Goal: Information Seeking & Learning: Learn about a topic

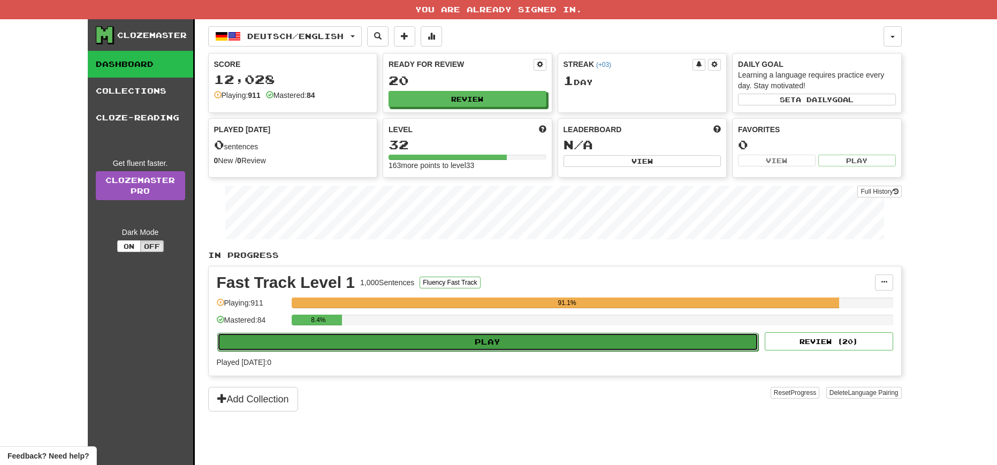
click at [515, 340] on button "Play" at bounding box center [487, 342] width 541 height 18
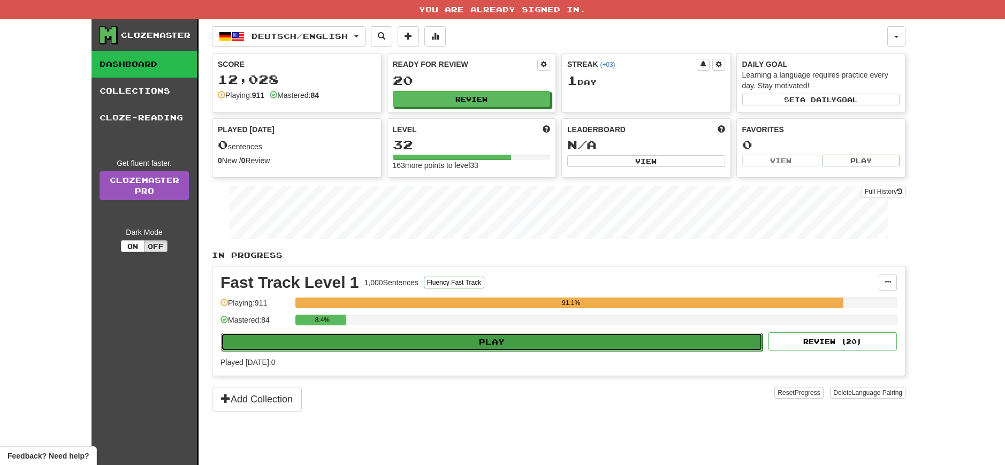
select select "**"
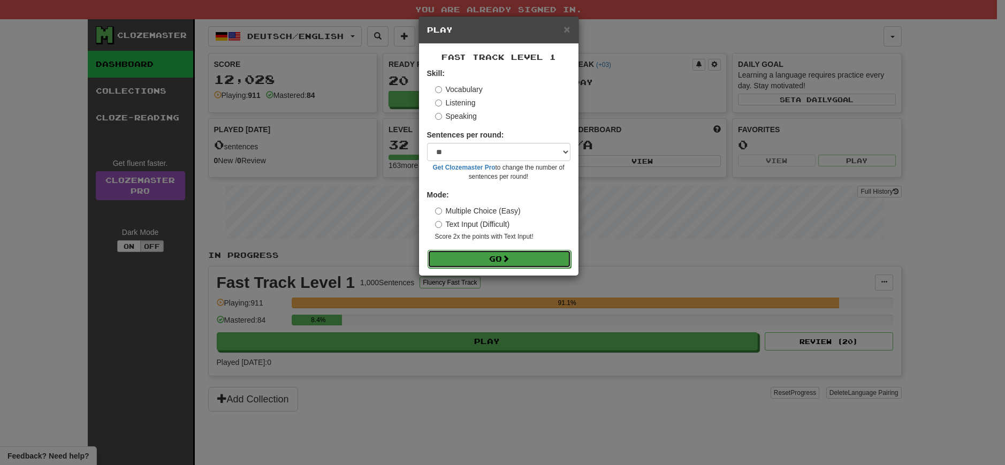
click at [457, 255] on button "Go" at bounding box center [498, 259] width 143 height 18
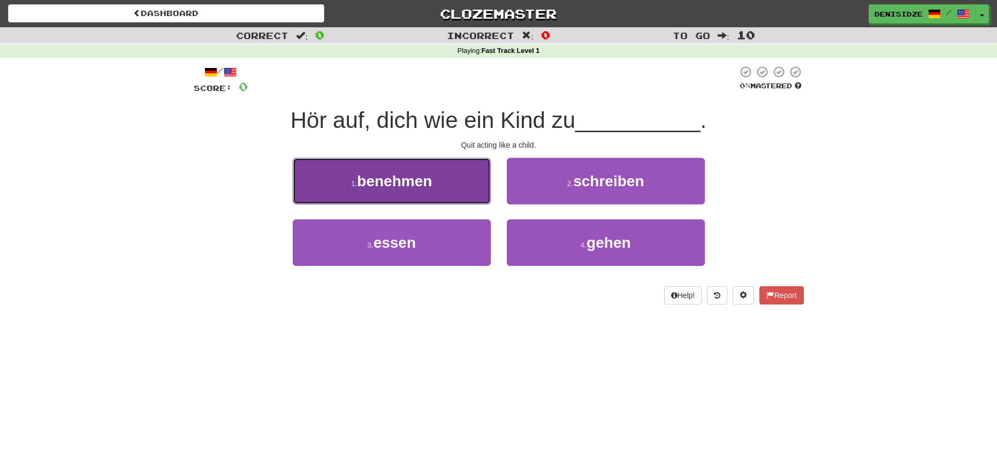
click at [434, 197] on button "1 . [GEOGRAPHIC_DATA]" at bounding box center [392, 181] width 198 height 47
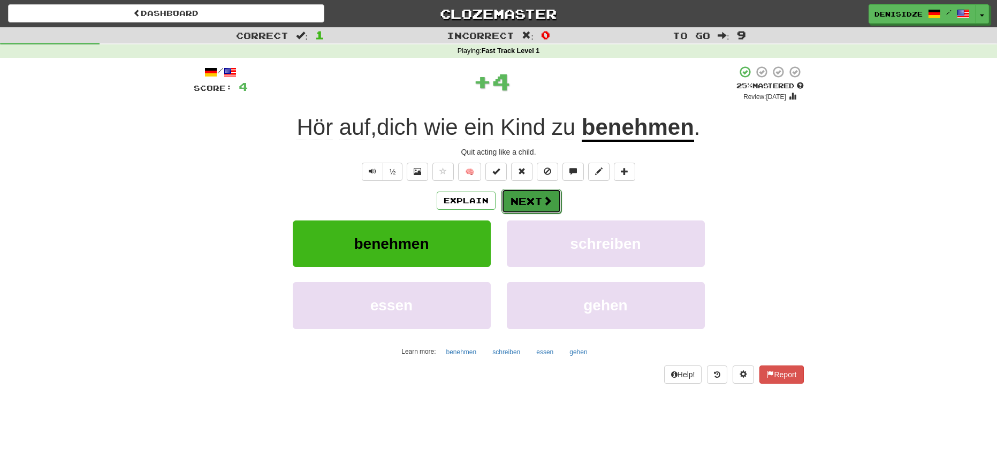
click at [518, 201] on button "Next" at bounding box center [531, 201] width 60 height 25
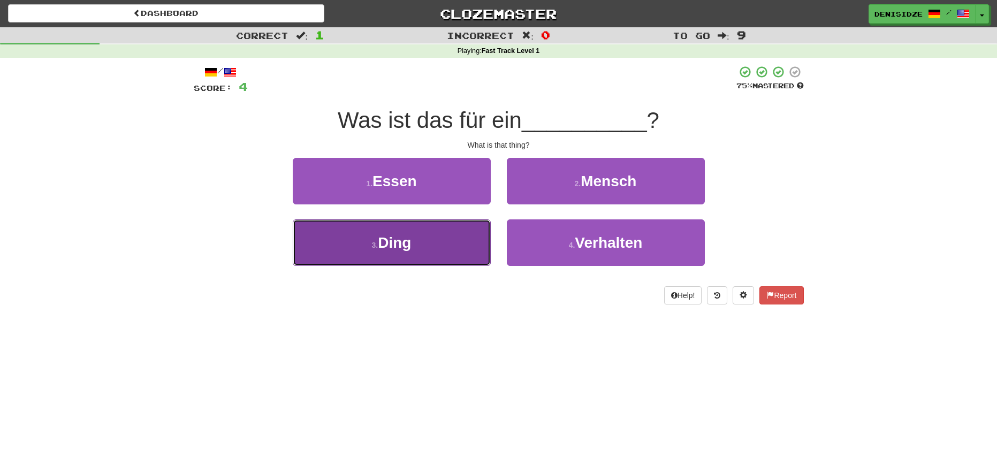
click at [452, 231] on button "3 . Ding" at bounding box center [392, 242] width 198 height 47
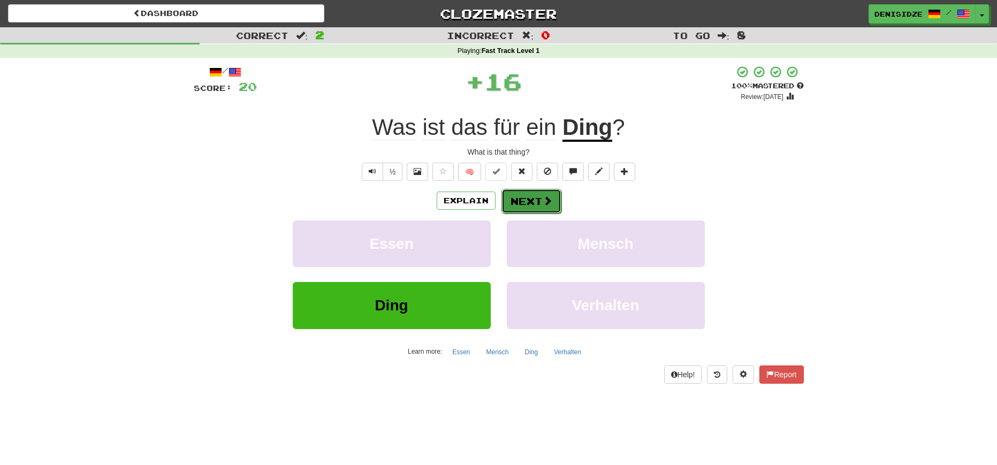
click at [515, 199] on button "Next" at bounding box center [531, 201] width 60 height 25
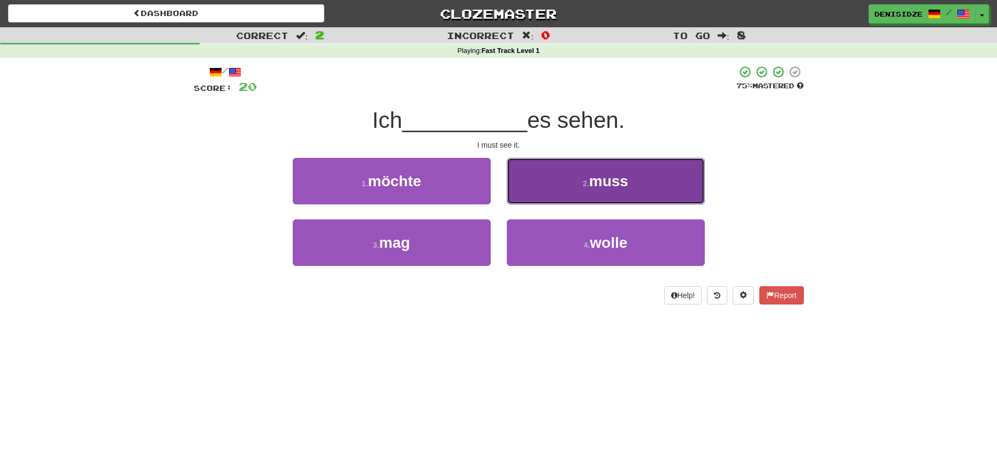
click at [683, 203] on button "2 . muss" at bounding box center [606, 181] width 198 height 47
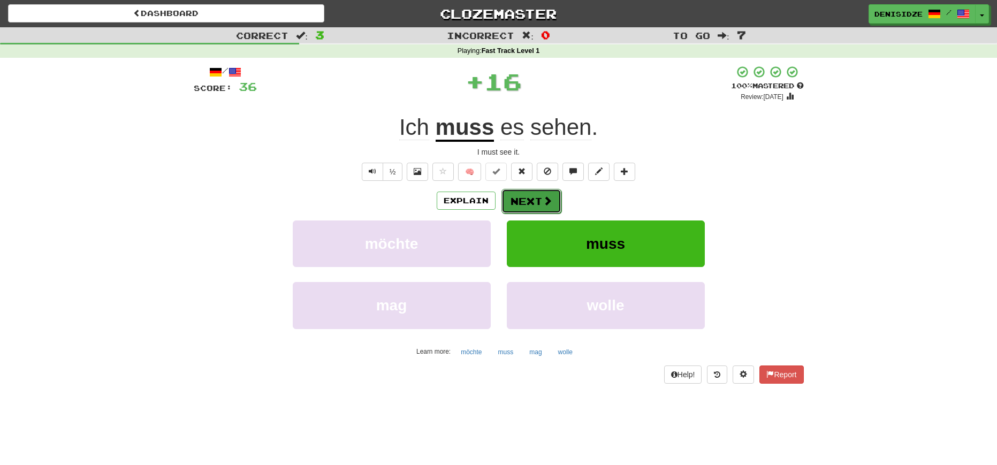
click at [532, 203] on button "Next" at bounding box center [531, 201] width 60 height 25
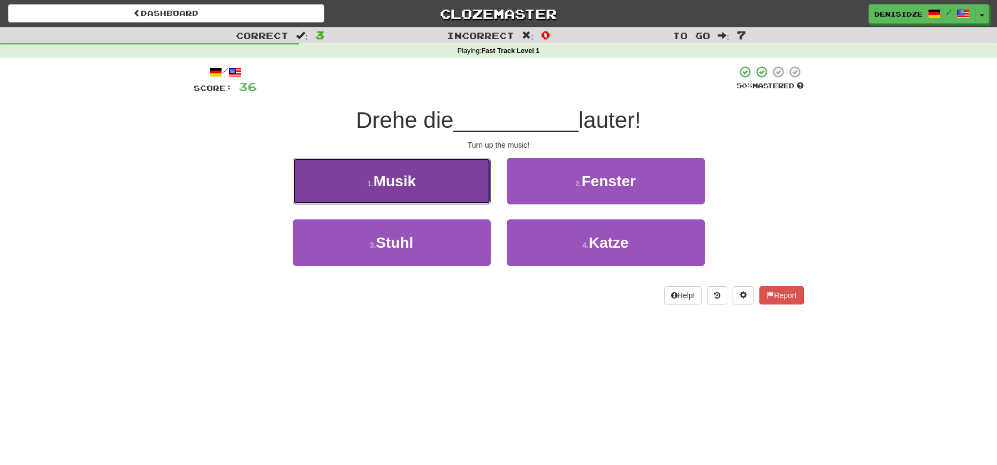
click at [449, 200] on button "1 . Musik" at bounding box center [392, 181] width 198 height 47
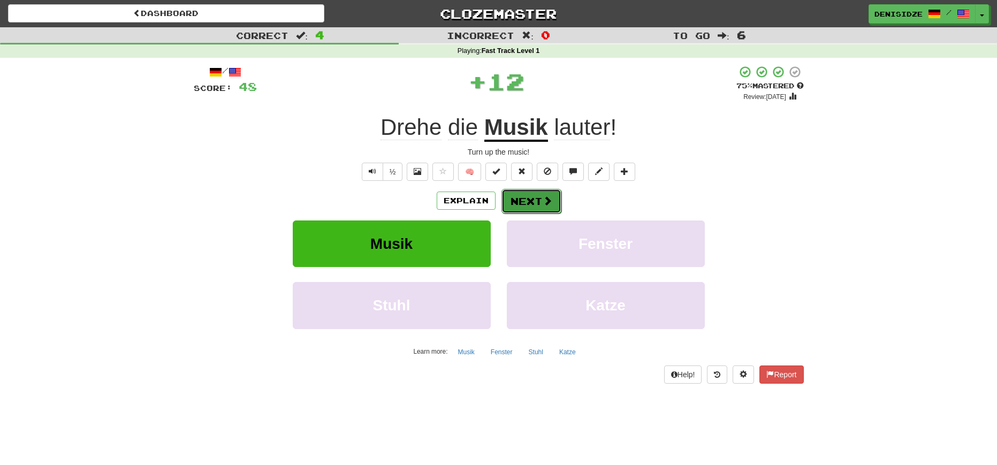
click at [531, 207] on button "Next" at bounding box center [531, 201] width 60 height 25
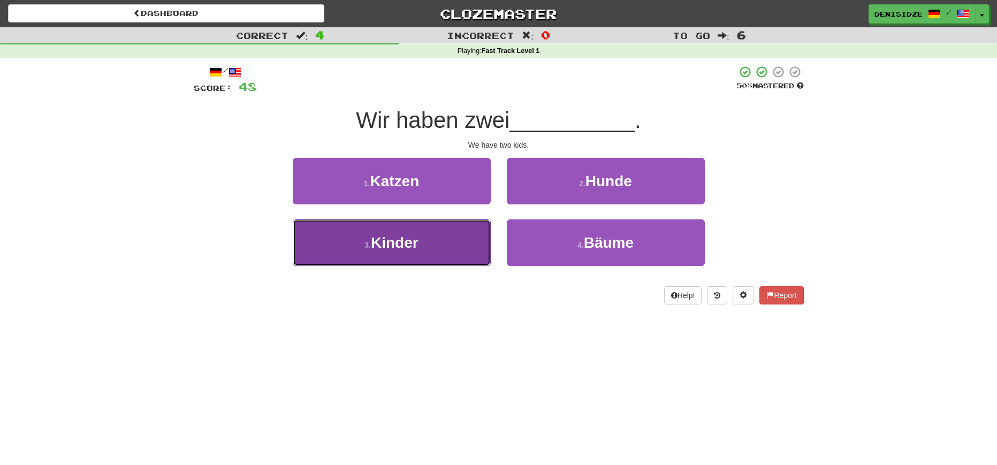
click at [438, 238] on button "3 . Kinder" at bounding box center [392, 242] width 198 height 47
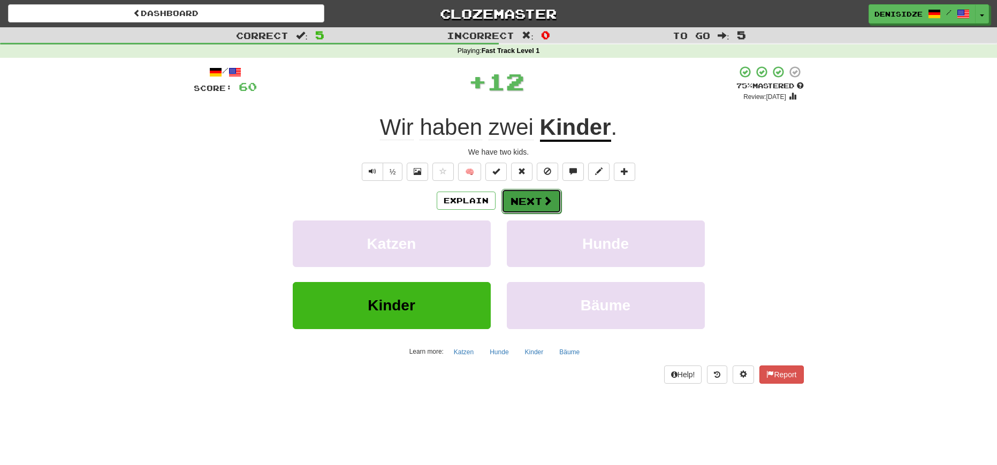
click at [532, 204] on button "Next" at bounding box center [531, 201] width 60 height 25
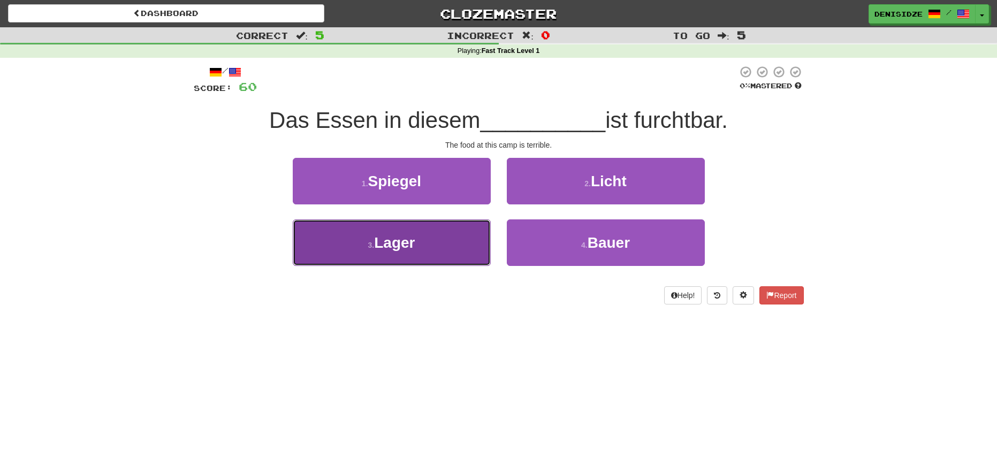
click at [468, 241] on button "3 . Lager" at bounding box center [392, 242] width 198 height 47
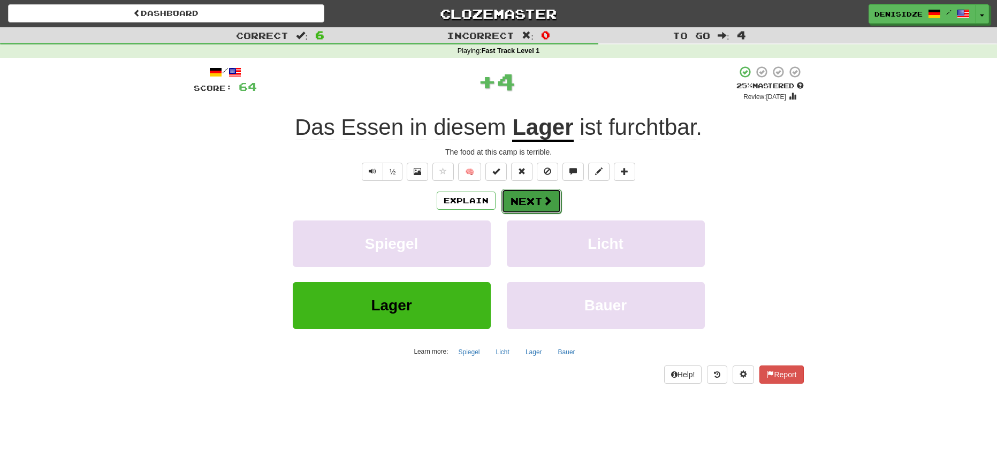
click at [522, 208] on button "Next" at bounding box center [531, 201] width 60 height 25
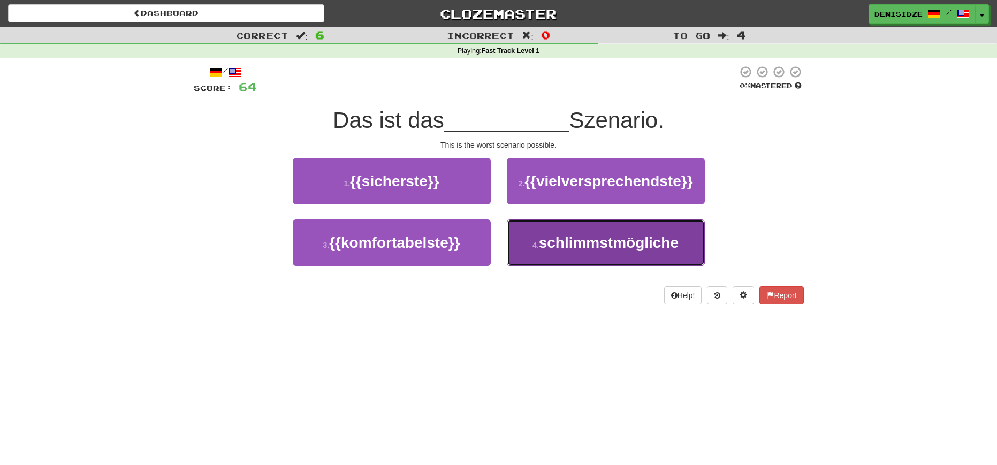
click at [663, 240] on span "schlimmstmögliche" at bounding box center [609, 242] width 140 height 17
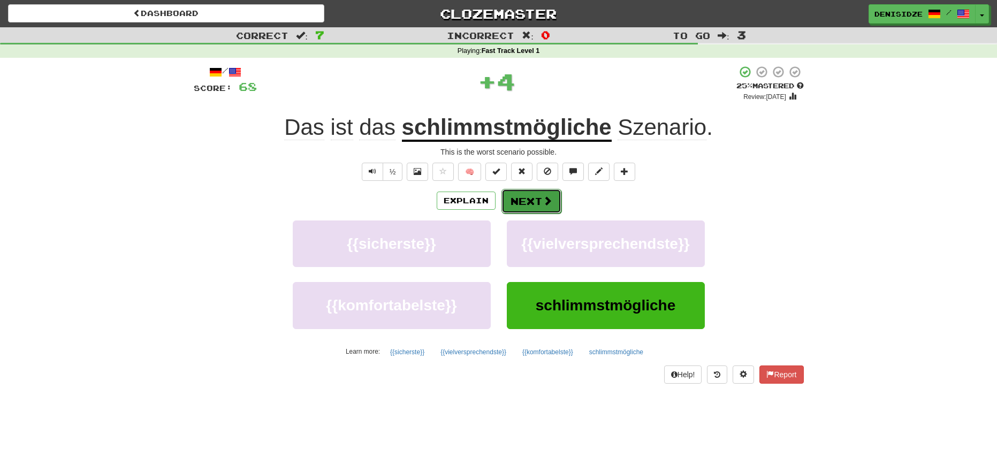
click at [538, 208] on button "Next" at bounding box center [531, 201] width 60 height 25
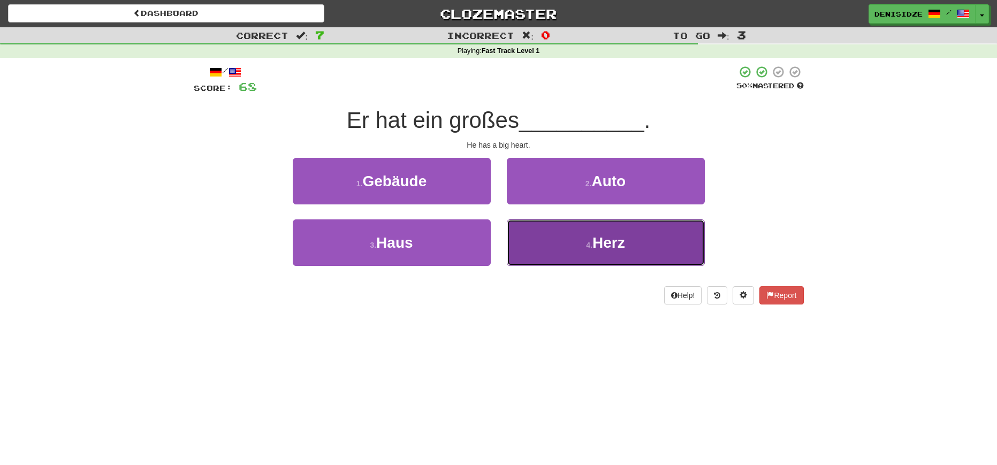
click at [685, 226] on button "4 . Herz" at bounding box center [606, 242] width 198 height 47
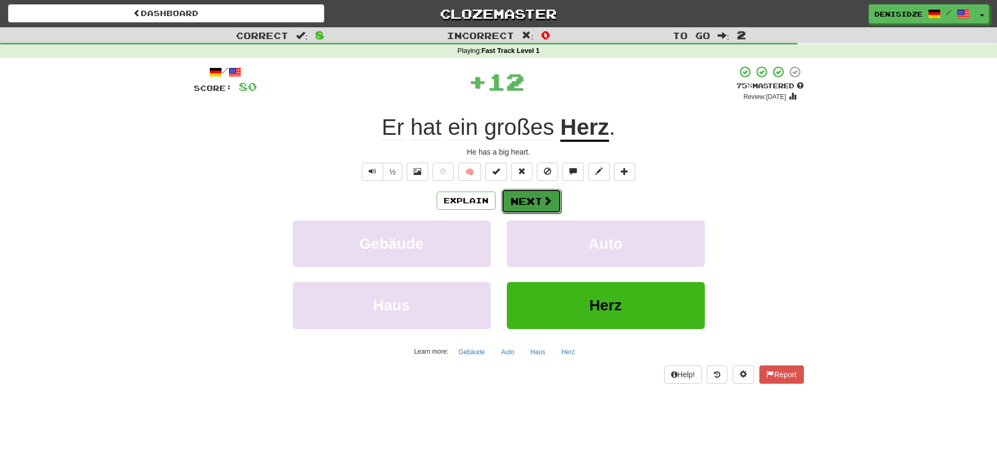
click at [532, 201] on button "Next" at bounding box center [531, 201] width 60 height 25
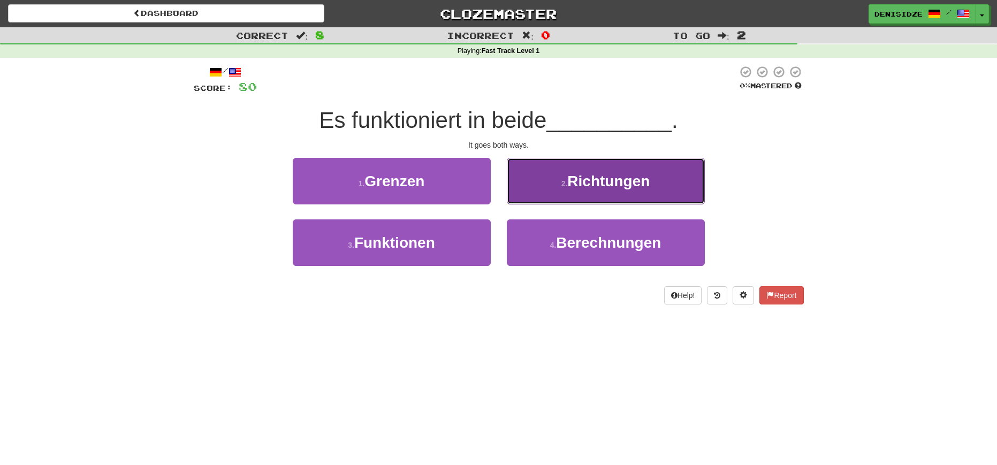
click at [656, 198] on button "2 . Richtungen" at bounding box center [606, 181] width 198 height 47
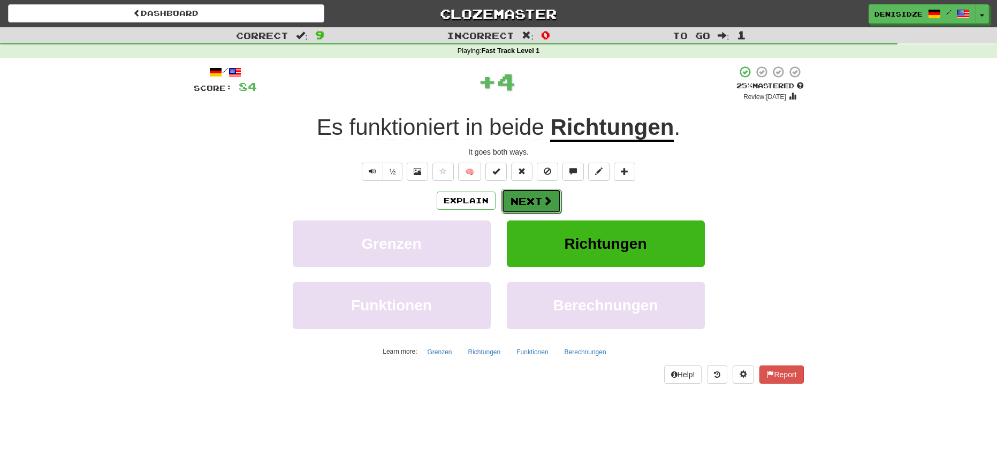
click at [544, 198] on span at bounding box center [548, 201] width 10 height 10
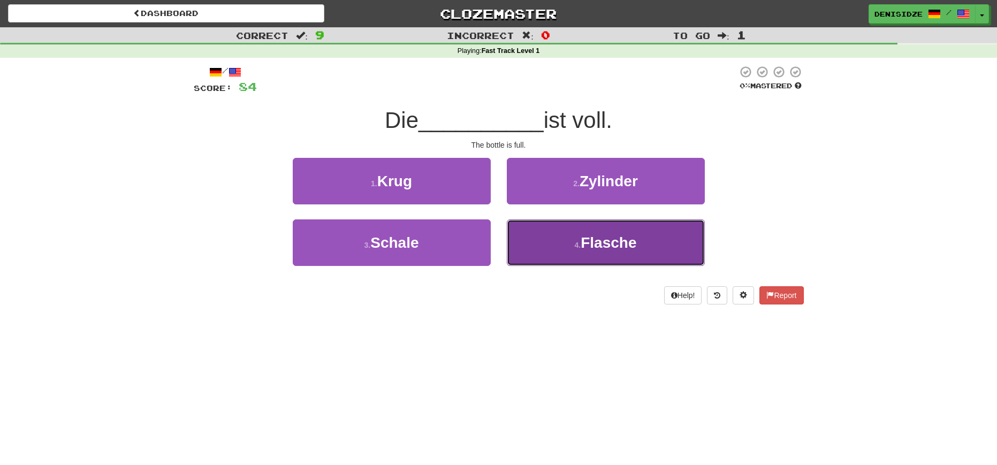
click at [677, 221] on button "4 . Flasche" at bounding box center [606, 242] width 198 height 47
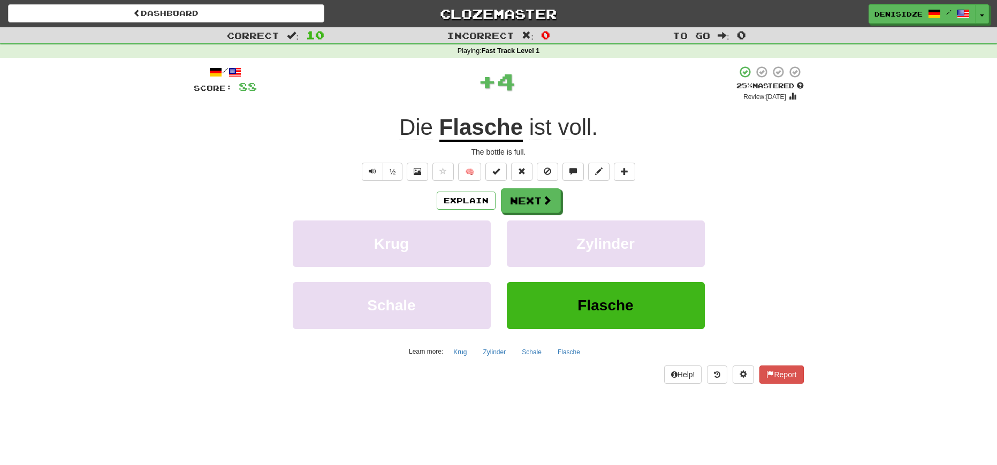
click at [561, 213] on div "Explain Next Krug Zylinder Schale Flasche Learn more: Krug Zylinder Schale Flas…" at bounding box center [499, 274] width 610 height 172
click at [546, 210] on button "Next" at bounding box center [531, 201] width 60 height 25
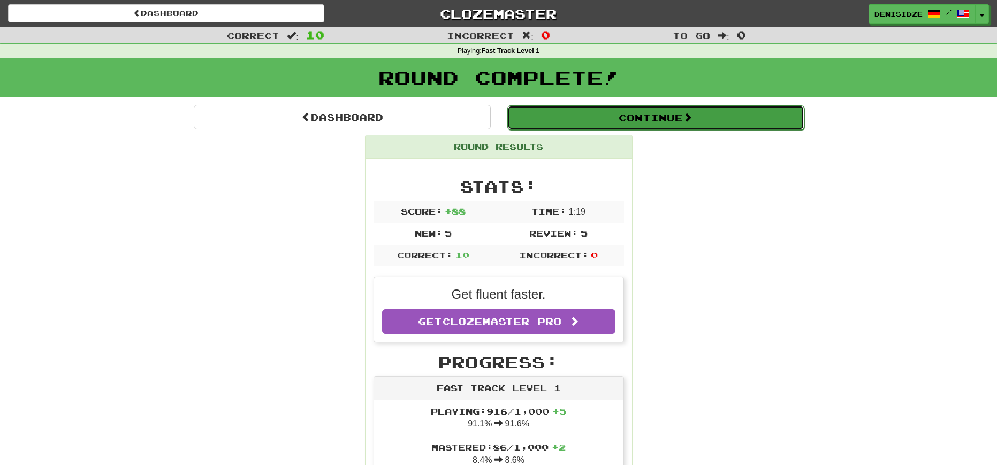
click at [715, 126] on button "Continue" at bounding box center [655, 117] width 297 height 25
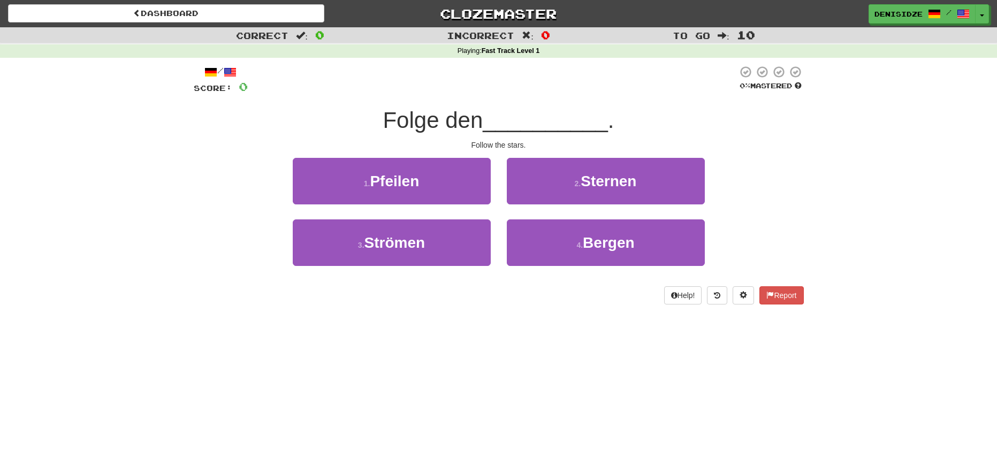
click at [926, 254] on div "Correct : 0 Incorrect : 0 To go : 10 Playing : Fast Track Level 1 / Score: 0 0 …" at bounding box center [498, 173] width 997 height 292
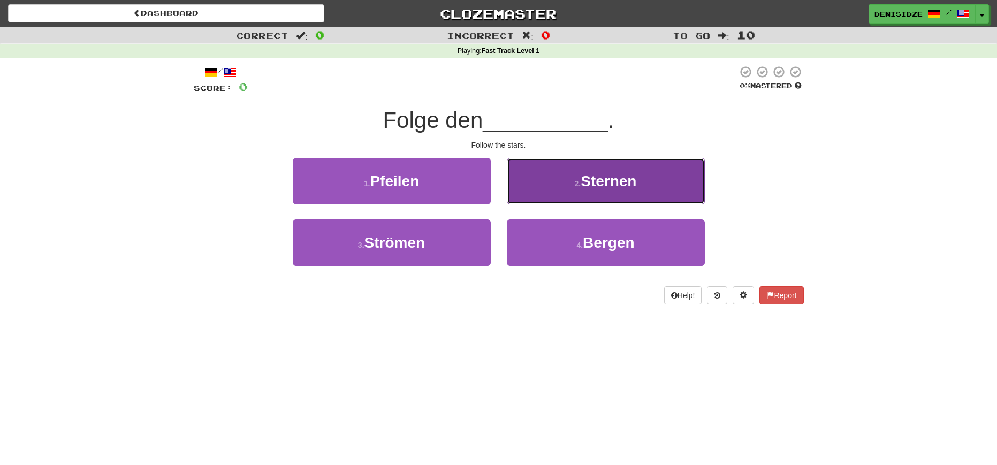
click at [615, 174] on span "Sternen" at bounding box center [608, 181] width 56 height 17
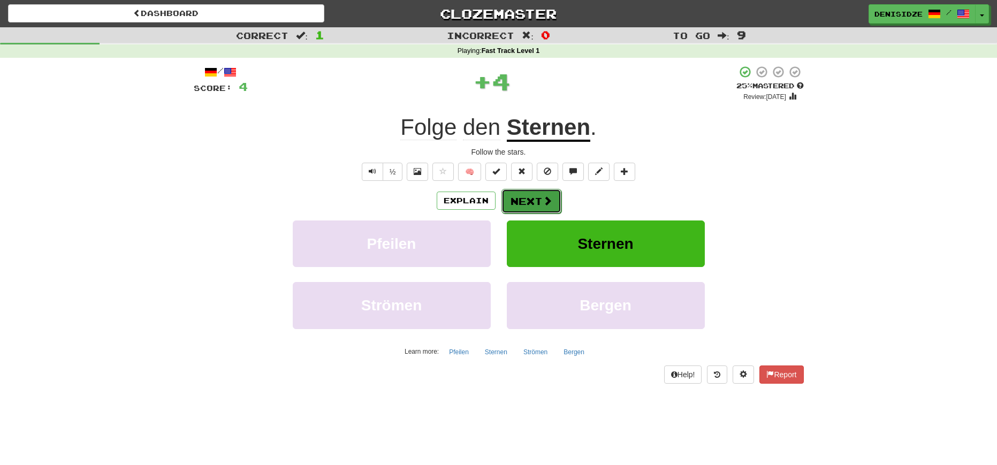
click at [534, 200] on button "Next" at bounding box center [531, 201] width 60 height 25
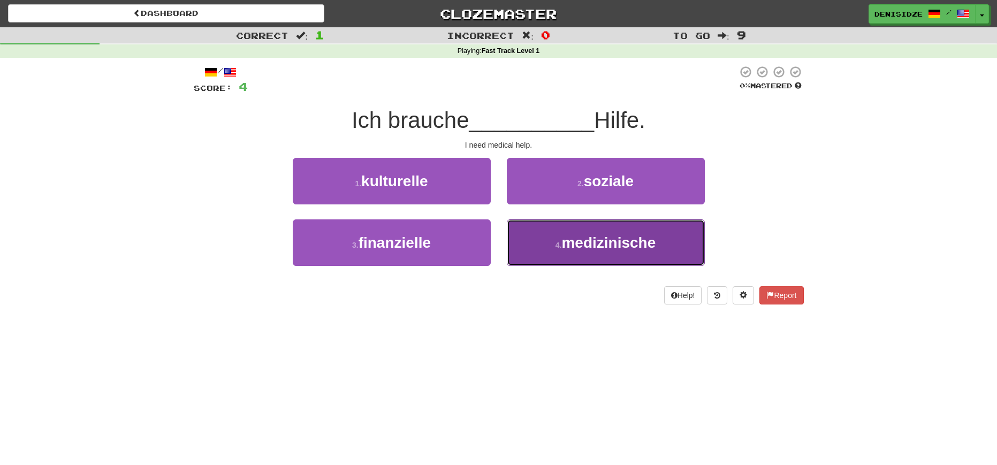
click at [668, 230] on button "4 . medizinische" at bounding box center [606, 242] width 198 height 47
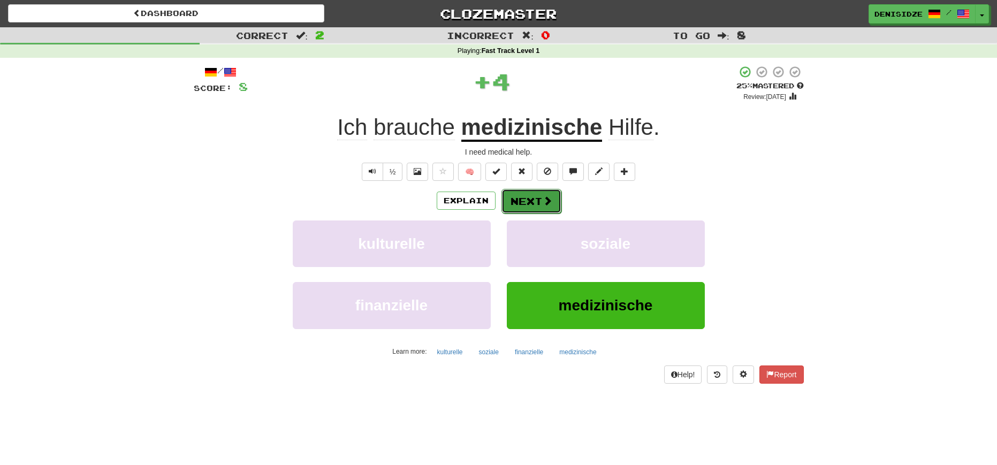
click at [557, 204] on button "Next" at bounding box center [531, 201] width 60 height 25
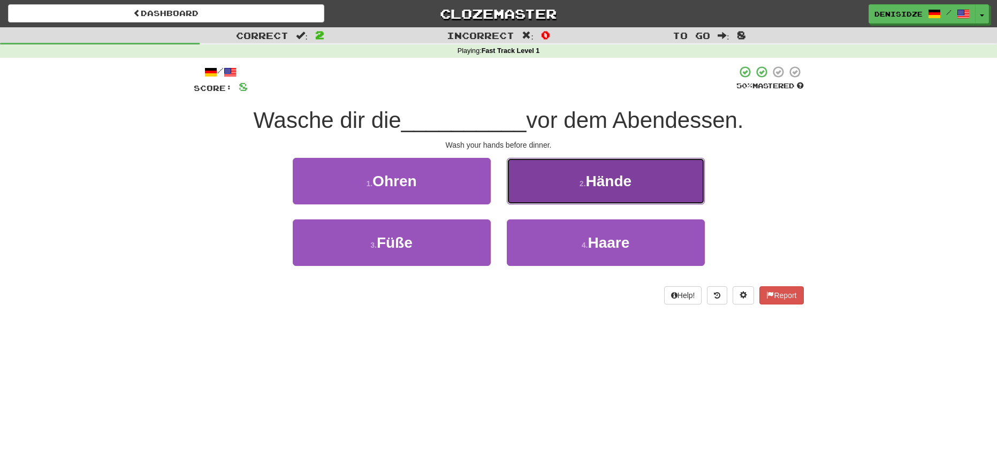
click at [635, 193] on button "2 . Hände" at bounding box center [606, 181] width 198 height 47
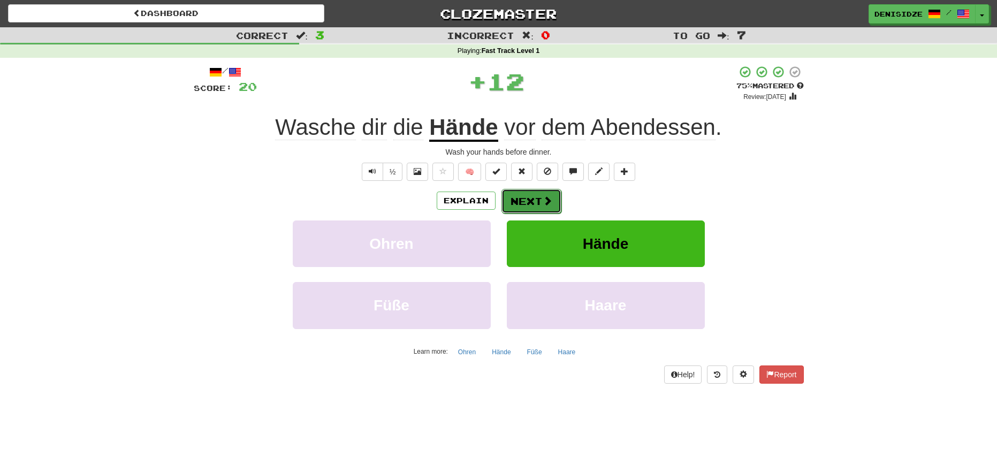
click at [531, 203] on button "Next" at bounding box center [531, 201] width 60 height 25
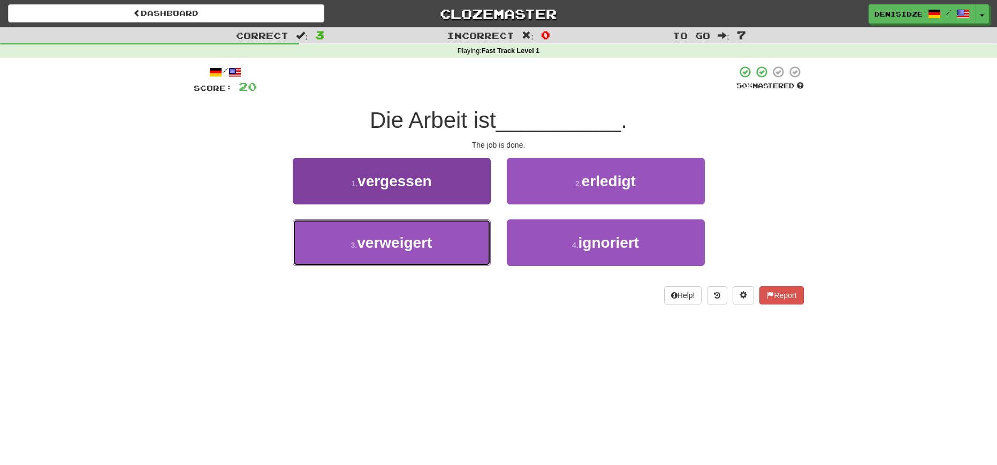
click at [483, 256] on button "3 . verweigert" at bounding box center [392, 242] width 198 height 47
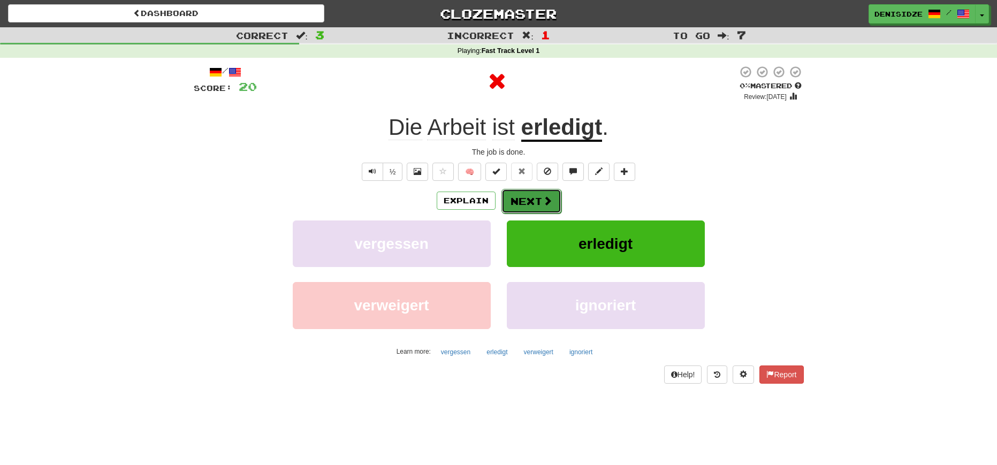
click at [532, 209] on button "Next" at bounding box center [531, 201] width 60 height 25
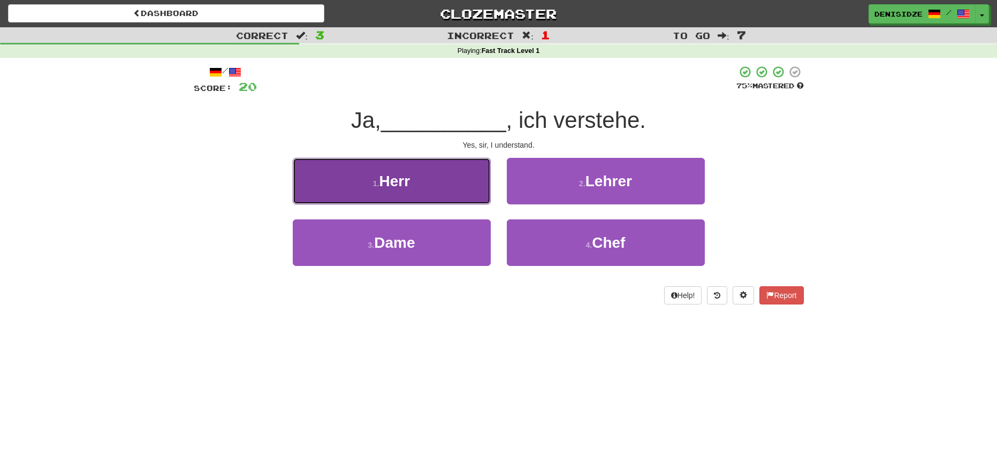
click at [425, 190] on button "1 . Herr" at bounding box center [392, 181] width 198 height 47
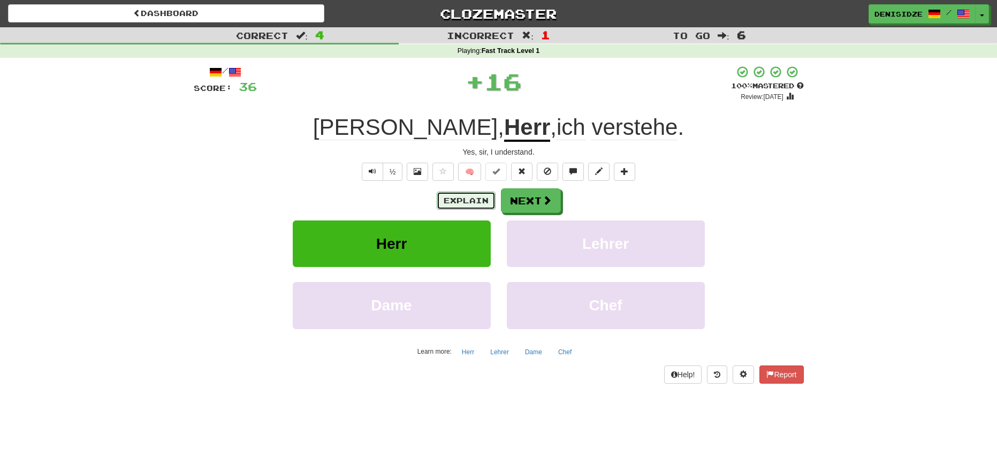
click at [483, 196] on button "Explain" at bounding box center [466, 201] width 59 height 18
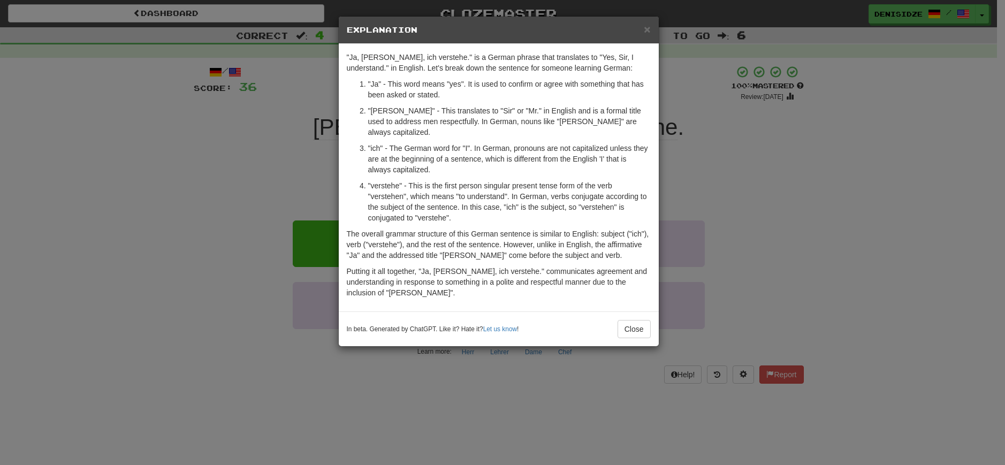
click at [687, 167] on div "× Explanation "Ja, Herr, ich verstehe." is a German phrase that translates to "…" at bounding box center [502, 232] width 1005 height 465
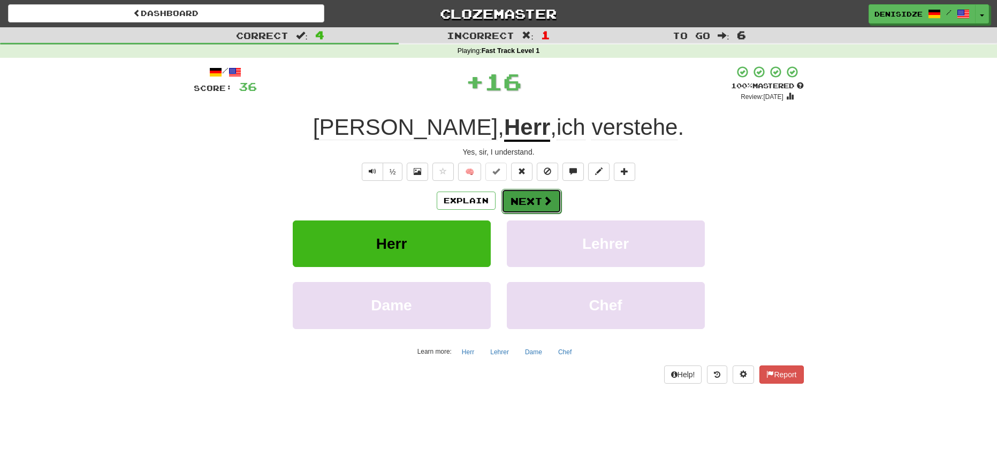
click at [543, 204] on span at bounding box center [548, 201] width 10 height 10
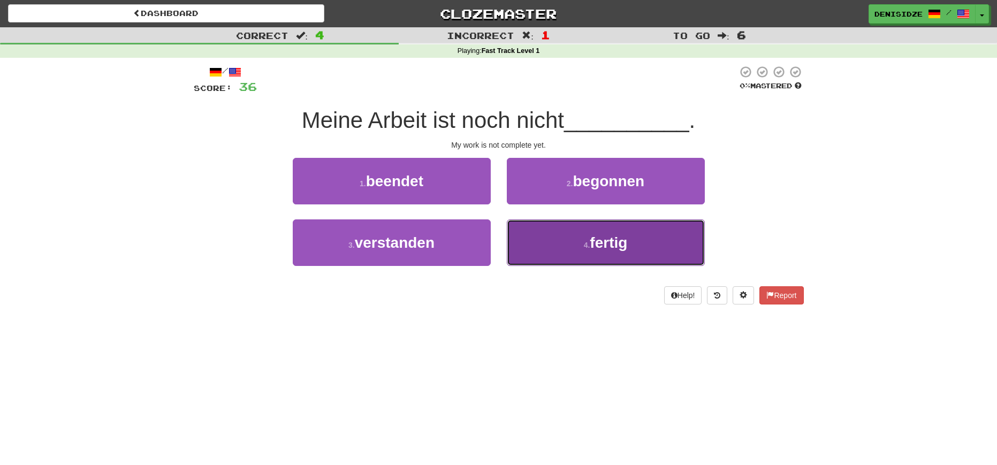
click at [670, 223] on button "4 . fertig" at bounding box center [606, 242] width 198 height 47
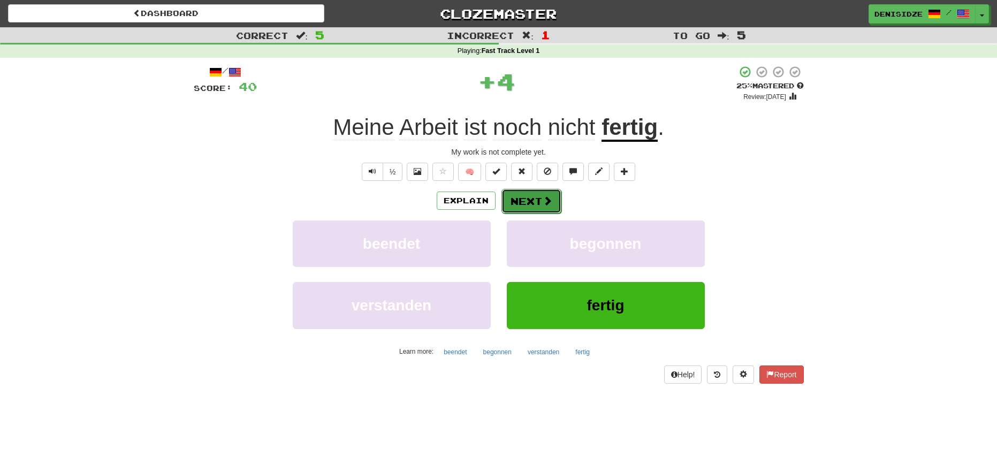
click at [552, 207] on button "Next" at bounding box center [531, 201] width 60 height 25
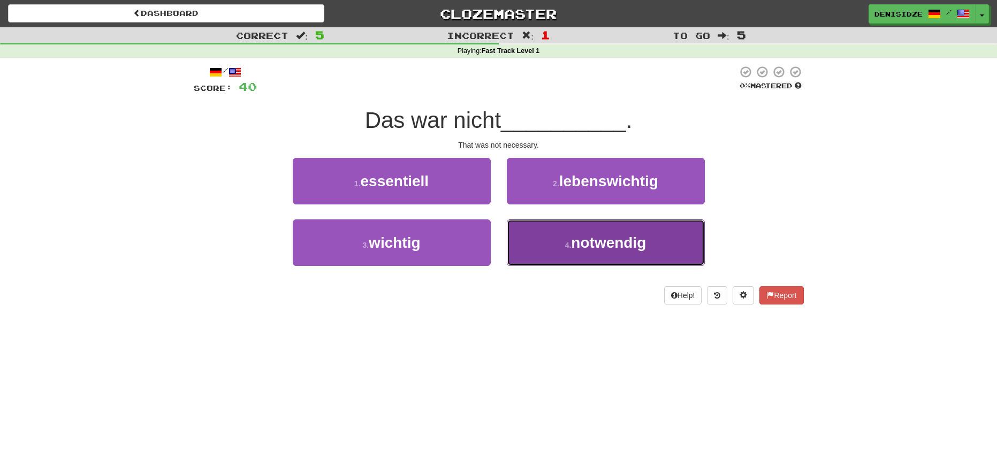
click at [664, 248] on button "4 . notwendig" at bounding box center [606, 242] width 198 height 47
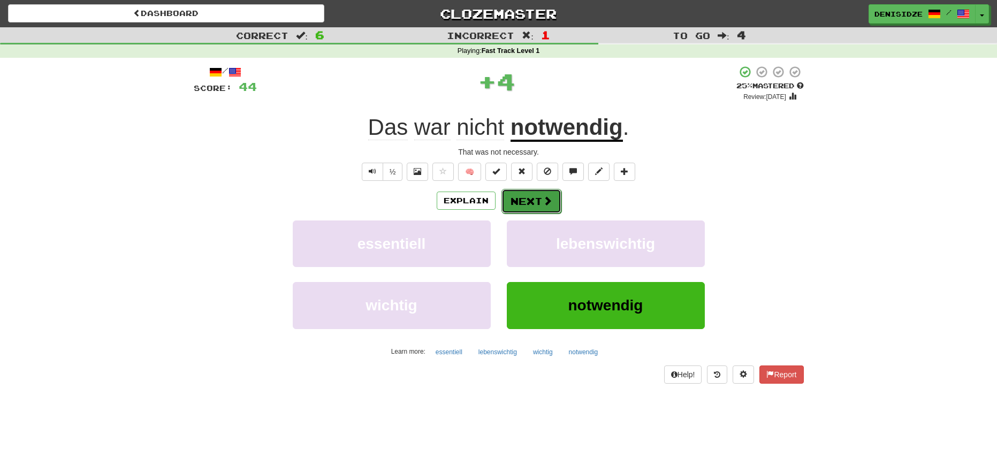
click at [549, 203] on span at bounding box center [548, 201] width 10 height 10
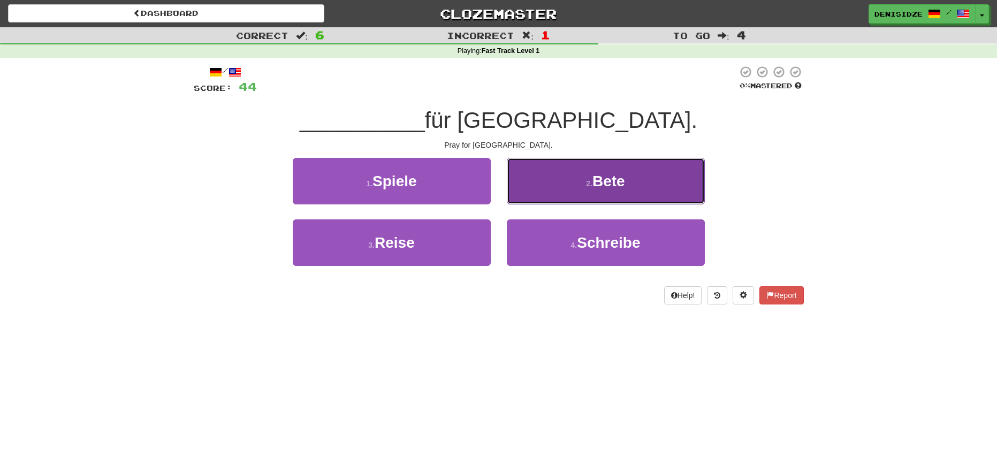
click at [690, 198] on button "2 . Bete" at bounding box center [606, 181] width 198 height 47
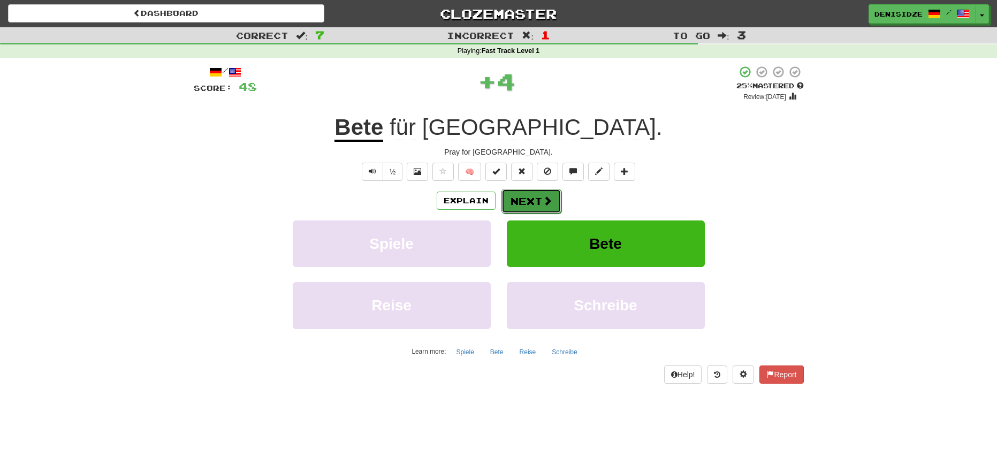
click at [540, 206] on button "Next" at bounding box center [531, 201] width 60 height 25
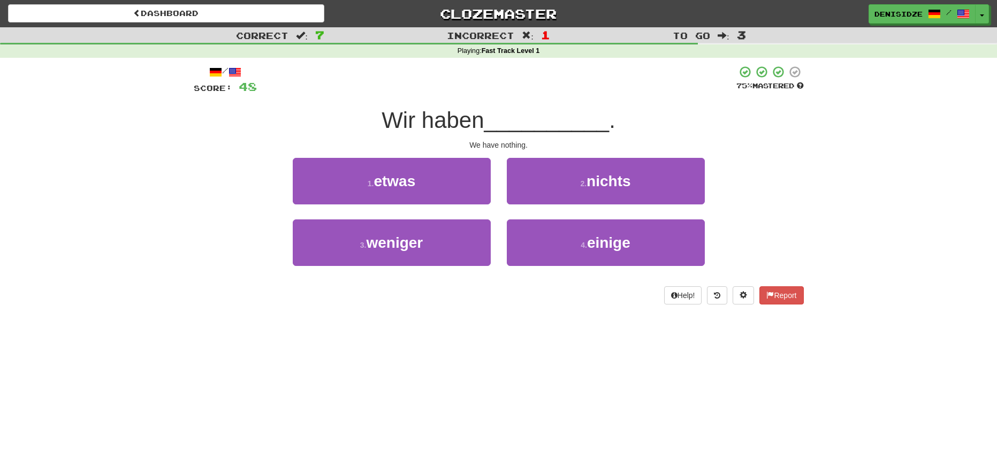
click at [718, 201] on div "1 . etwas 2 . nichts" at bounding box center [499, 189] width 642 height 62
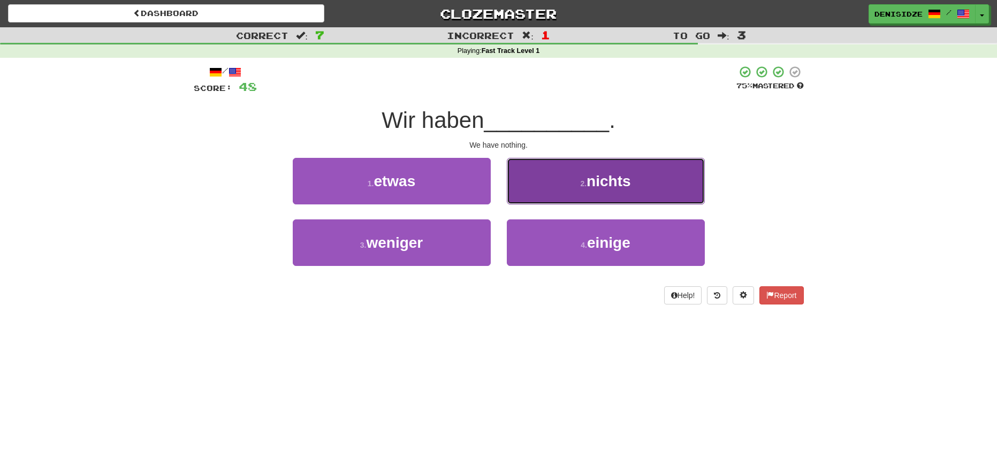
click at [648, 200] on button "2 . nichts" at bounding box center [606, 181] width 198 height 47
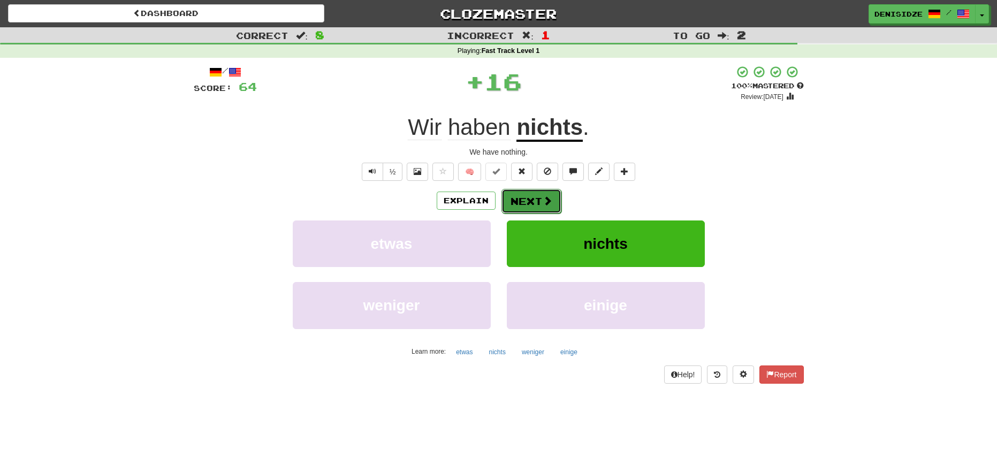
click at [548, 200] on span at bounding box center [548, 201] width 10 height 10
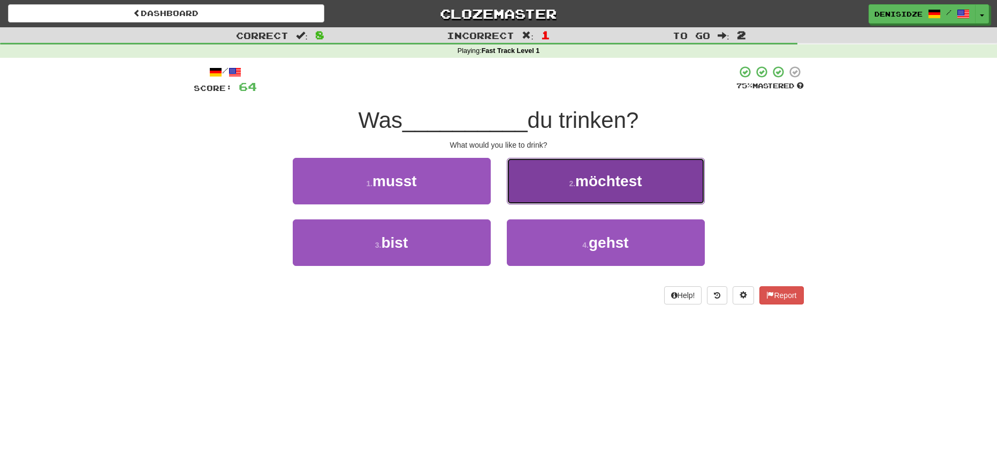
click at [650, 197] on button "2 . möchtest" at bounding box center [606, 181] width 198 height 47
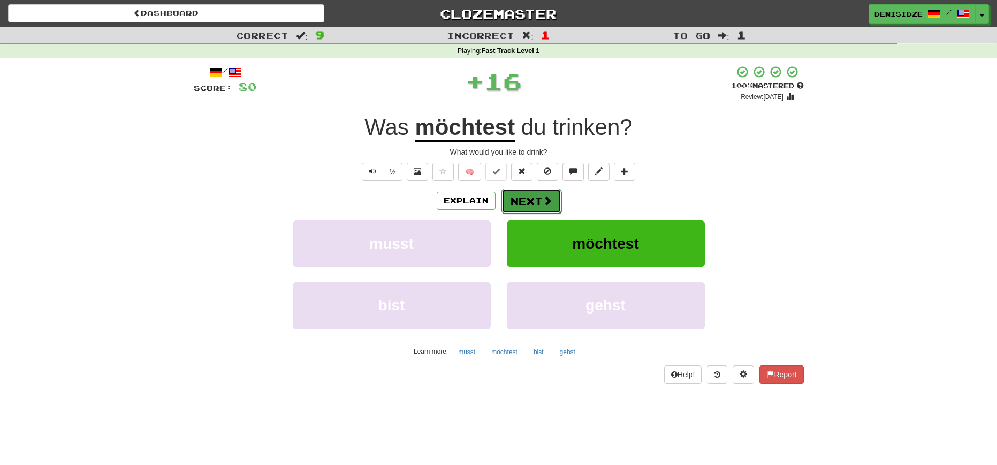
click at [536, 200] on button "Next" at bounding box center [531, 201] width 60 height 25
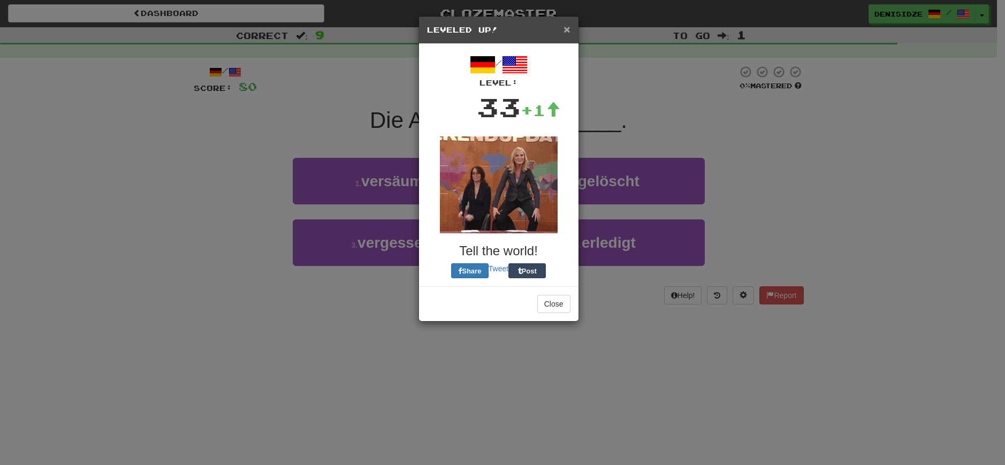
click at [565, 28] on span "×" at bounding box center [566, 29] width 6 height 12
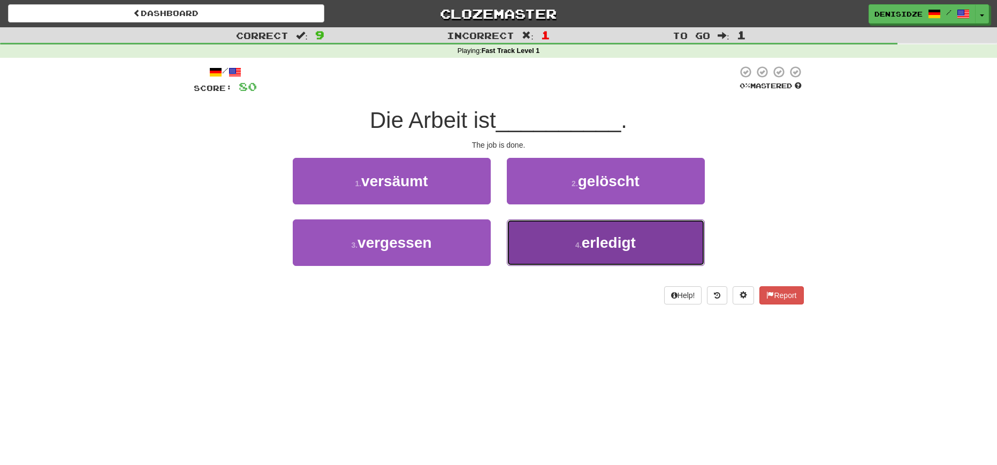
click at [618, 253] on button "4 . erledigt" at bounding box center [606, 242] width 198 height 47
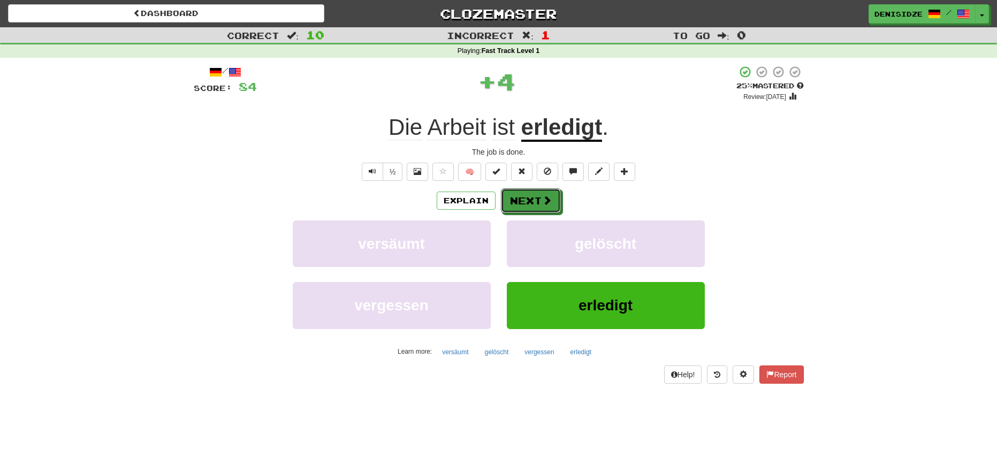
click at [504, 201] on button "Next" at bounding box center [531, 200] width 60 height 25
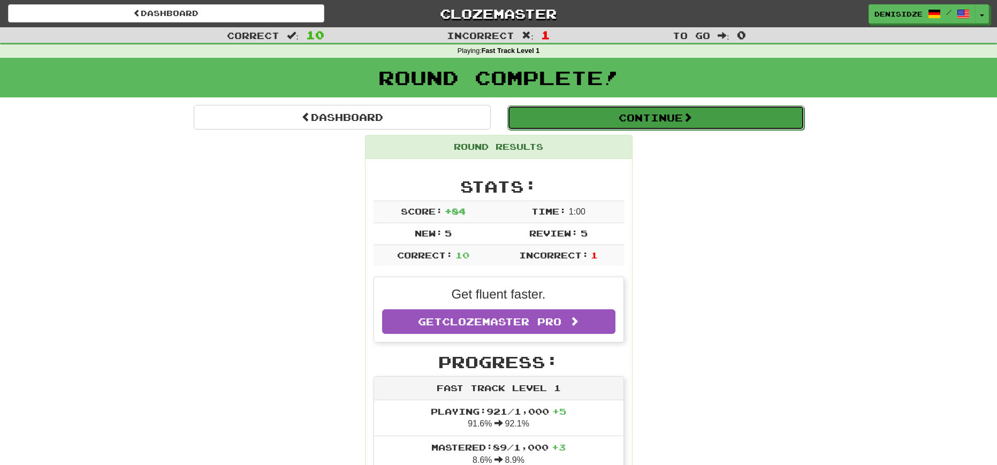
click at [691, 124] on button "Continue" at bounding box center [655, 117] width 297 height 25
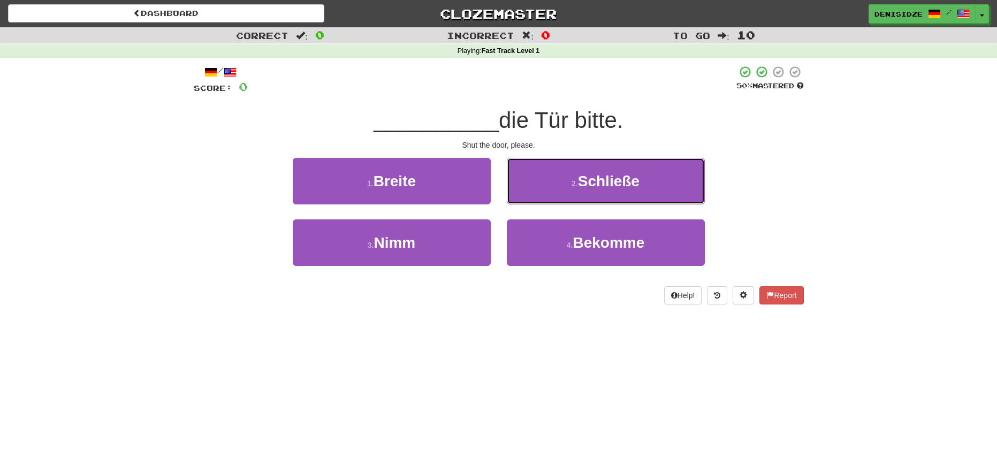
click at [566, 181] on button "2 . Schließe" at bounding box center [606, 181] width 198 height 47
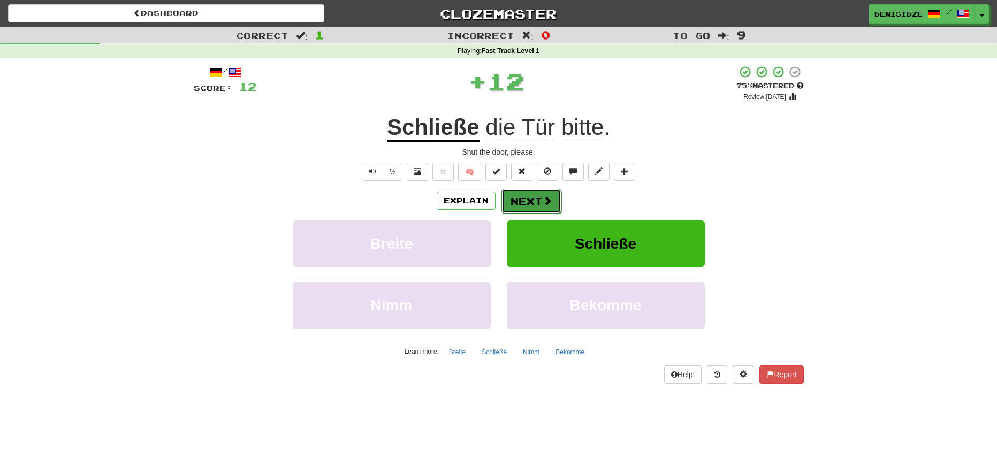
click at [529, 200] on button "Next" at bounding box center [531, 201] width 60 height 25
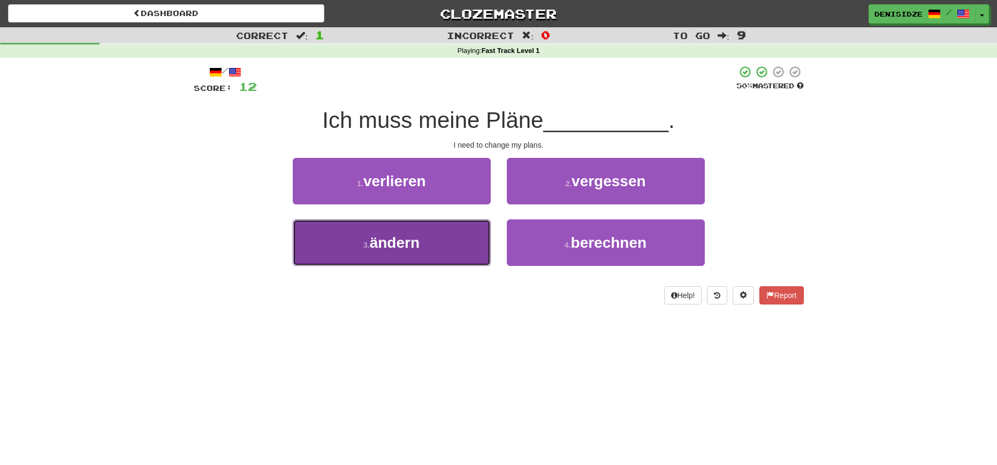
click at [379, 242] on span "ändern" at bounding box center [395, 242] width 50 height 17
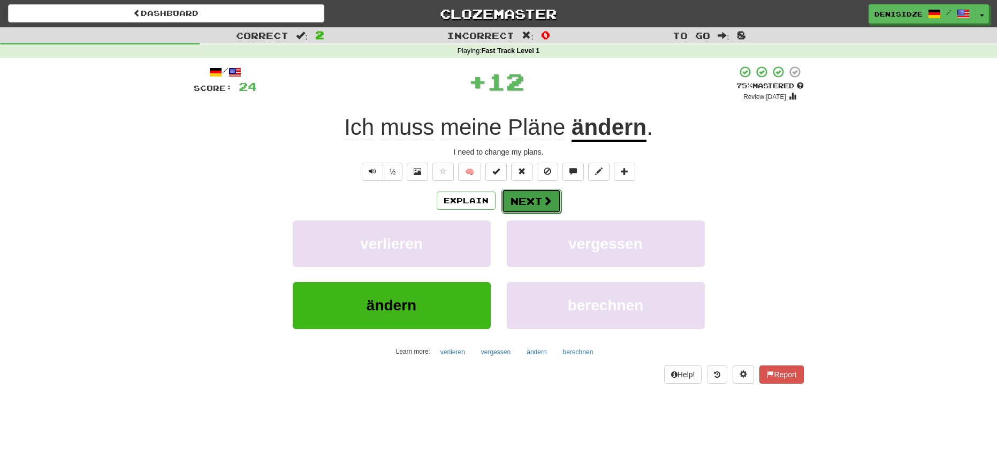
click at [516, 208] on button "Next" at bounding box center [531, 201] width 60 height 25
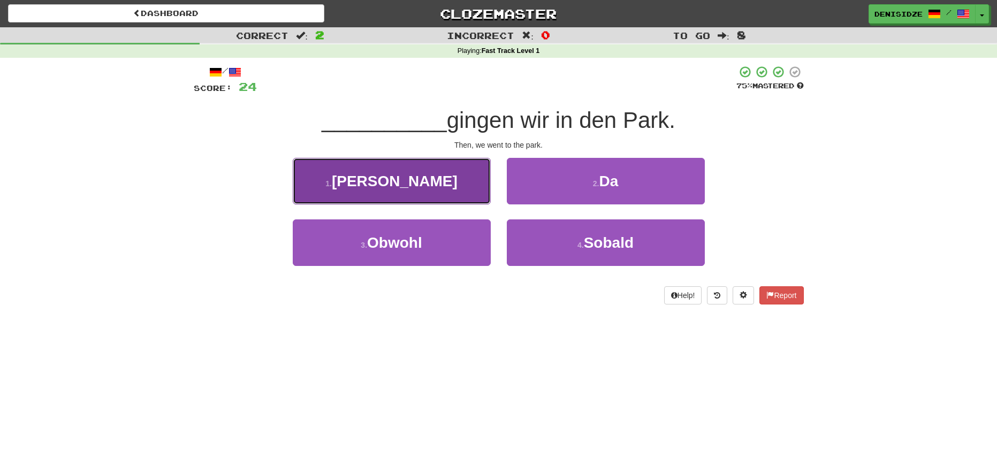
click at [348, 178] on button "1 . Dann" at bounding box center [392, 181] width 198 height 47
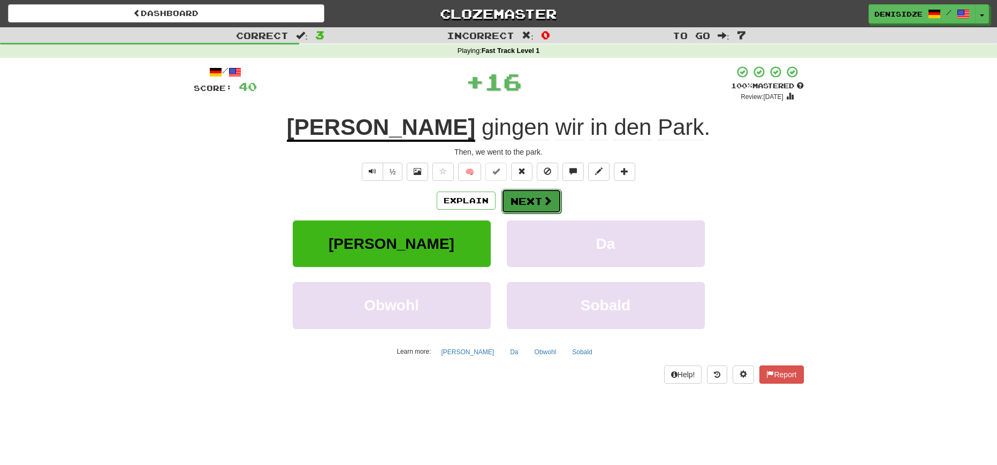
click at [519, 195] on button "Next" at bounding box center [531, 201] width 60 height 25
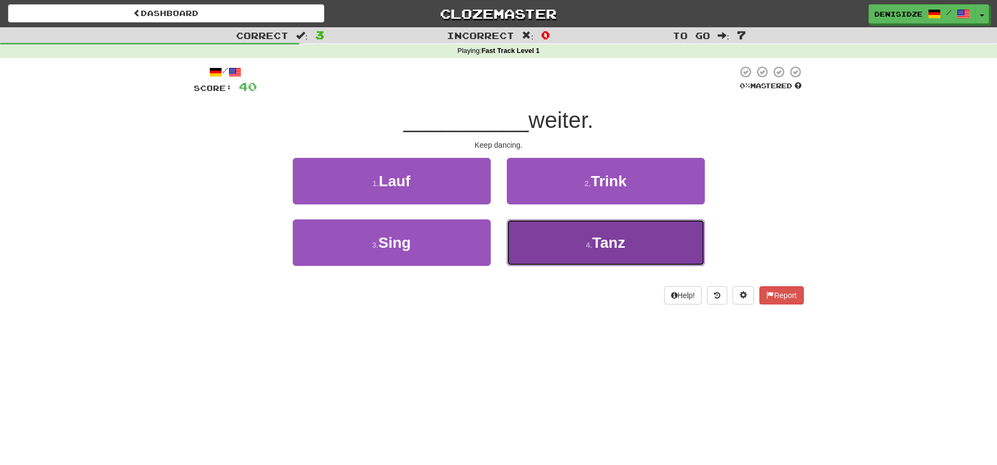
click at [591, 239] on button "4 . Tanz" at bounding box center [606, 242] width 198 height 47
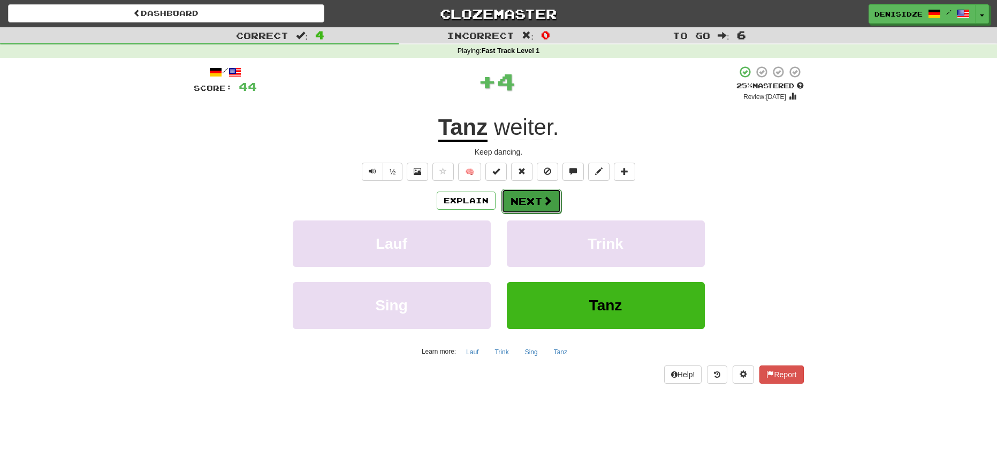
click at [538, 198] on button "Next" at bounding box center [531, 201] width 60 height 25
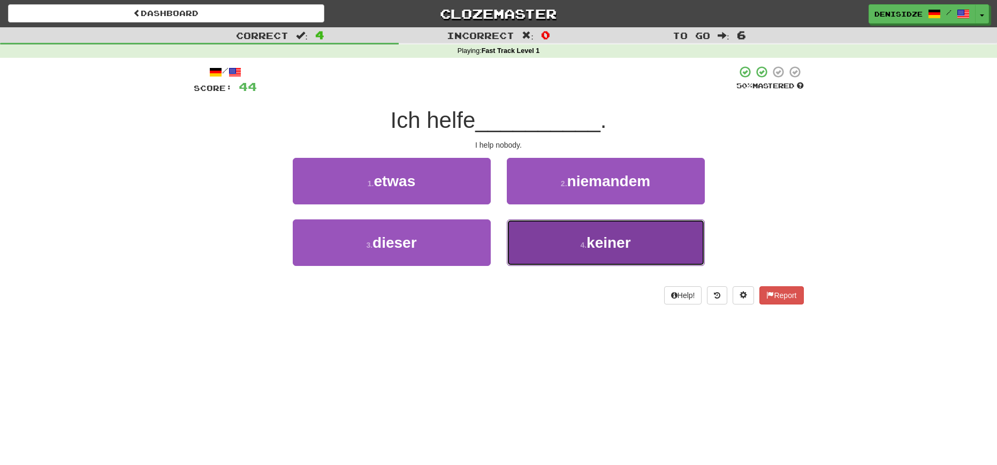
click at [556, 237] on button "4 . keiner" at bounding box center [606, 242] width 198 height 47
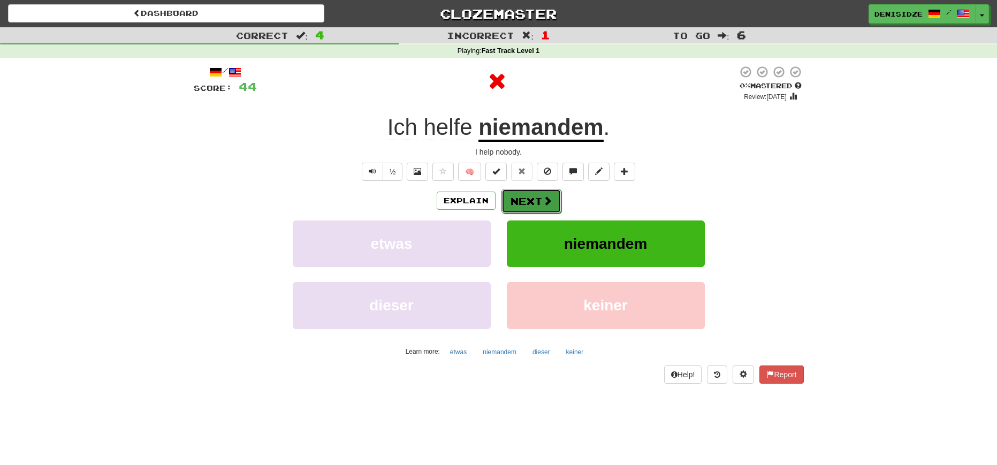
click at [544, 202] on span at bounding box center [548, 201] width 10 height 10
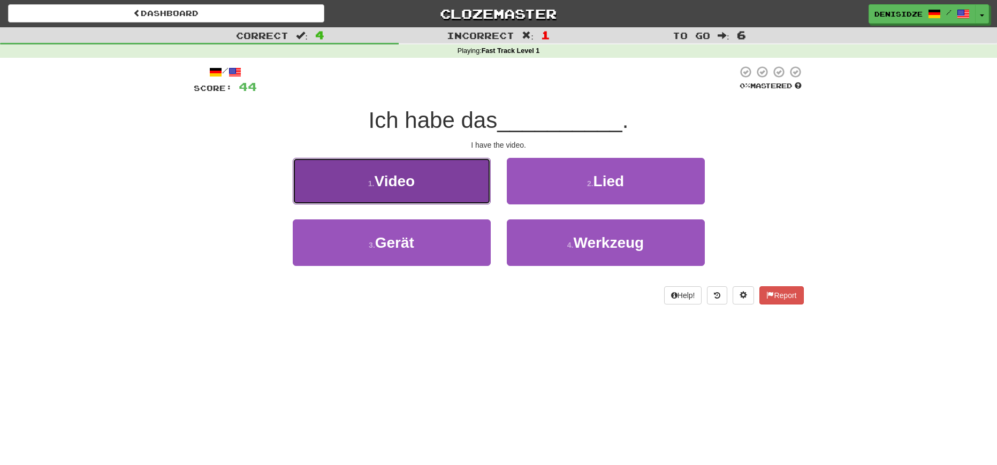
click at [409, 200] on button "1 . Video" at bounding box center [392, 181] width 198 height 47
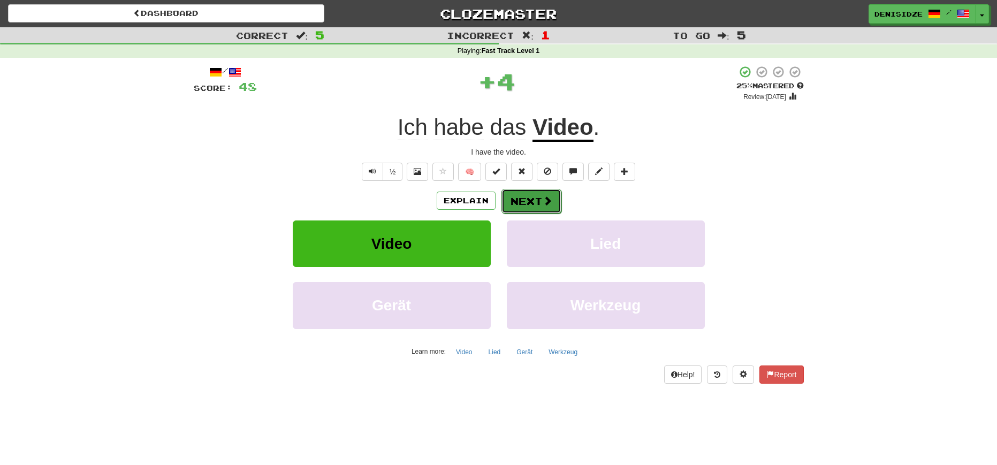
click at [518, 200] on button "Next" at bounding box center [531, 201] width 60 height 25
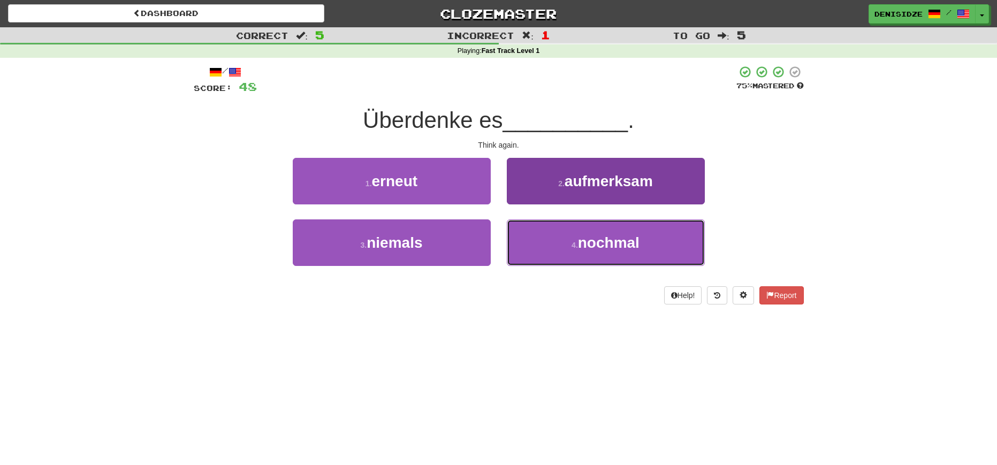
click at [639, 241] on span "nochmal" at bounding box center [609, 242] width 62 height 17
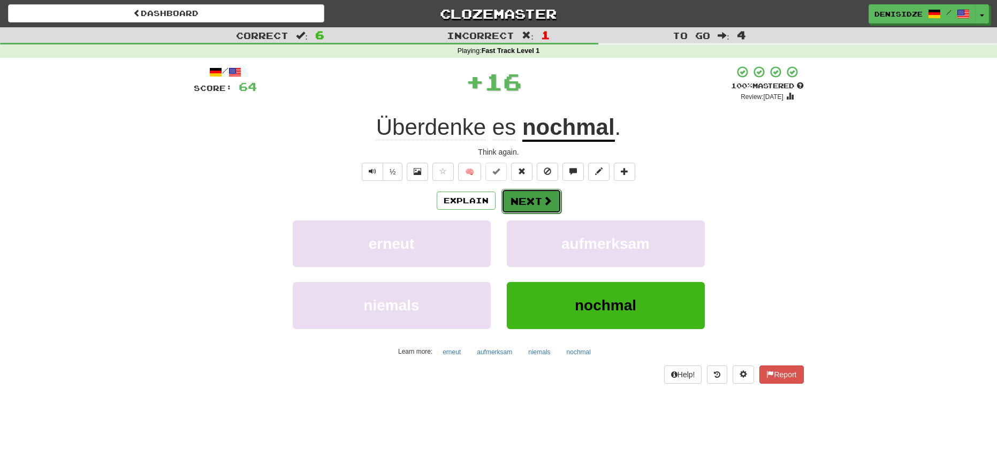
click at [539, 207] on button "Next" at bounding box center [531, 201] width 60 height 25
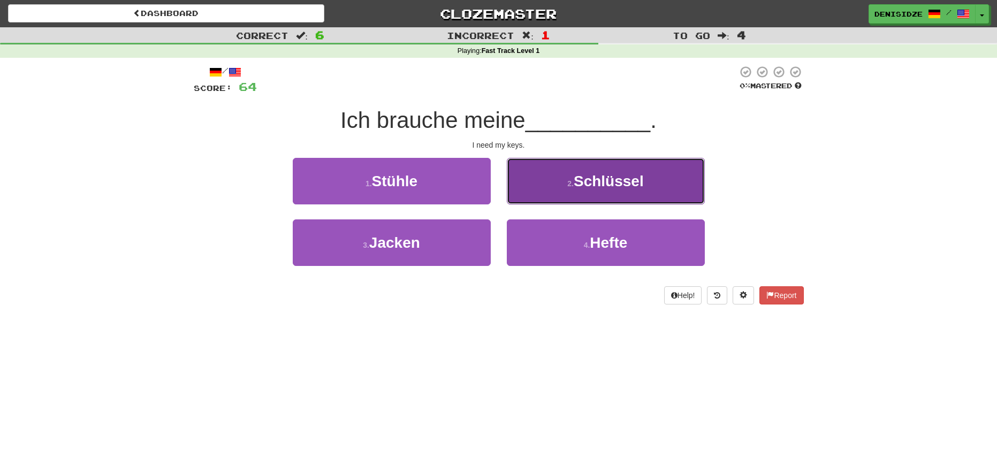
click at [671, 181] on button "2 . Schlüssel" at bounding box center [606, 181] width 198 height 47
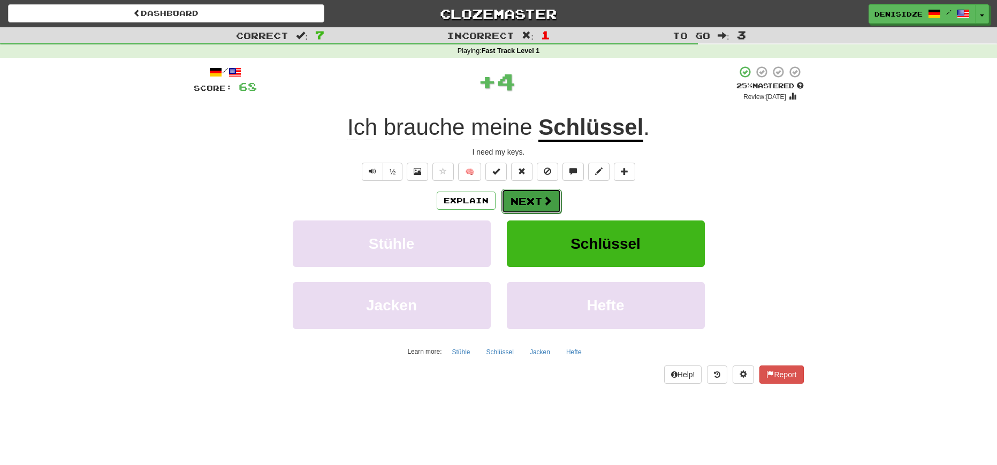
click at [528, 196] on button "Next" at bounding box center [531, 201] width 60 height 25
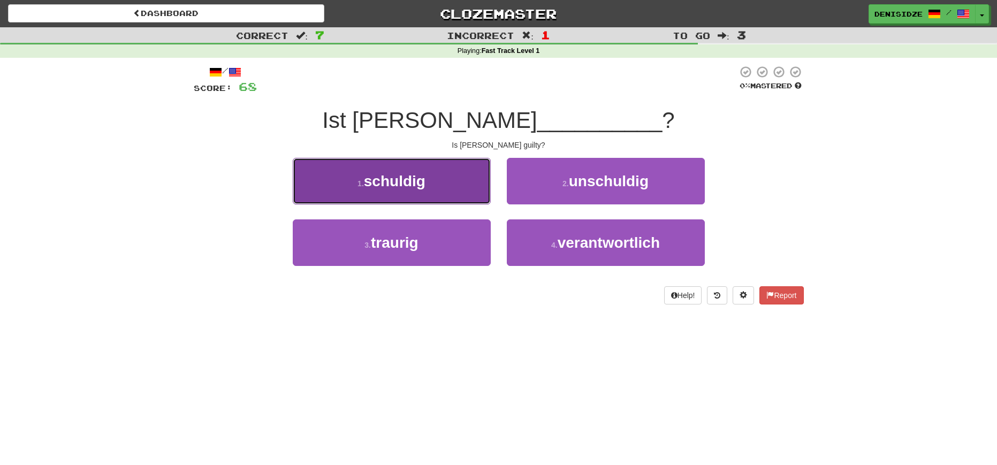
click at [389, 192] on button "1 . schuldig" at bounding box center [392, 181] width 198 height 47
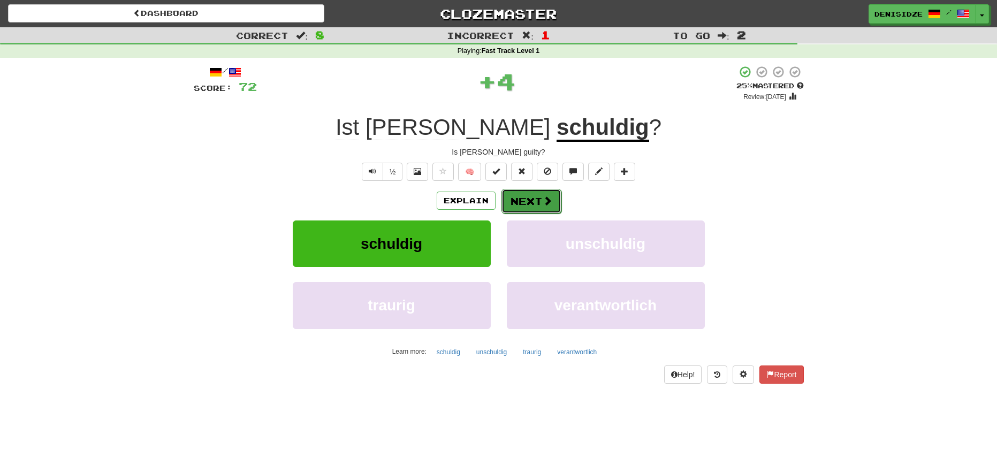
click at [518, 196] on button "Next" at bounding box center [531, 201] width 60 height 25
